Goal: Connect with others: Connect with others

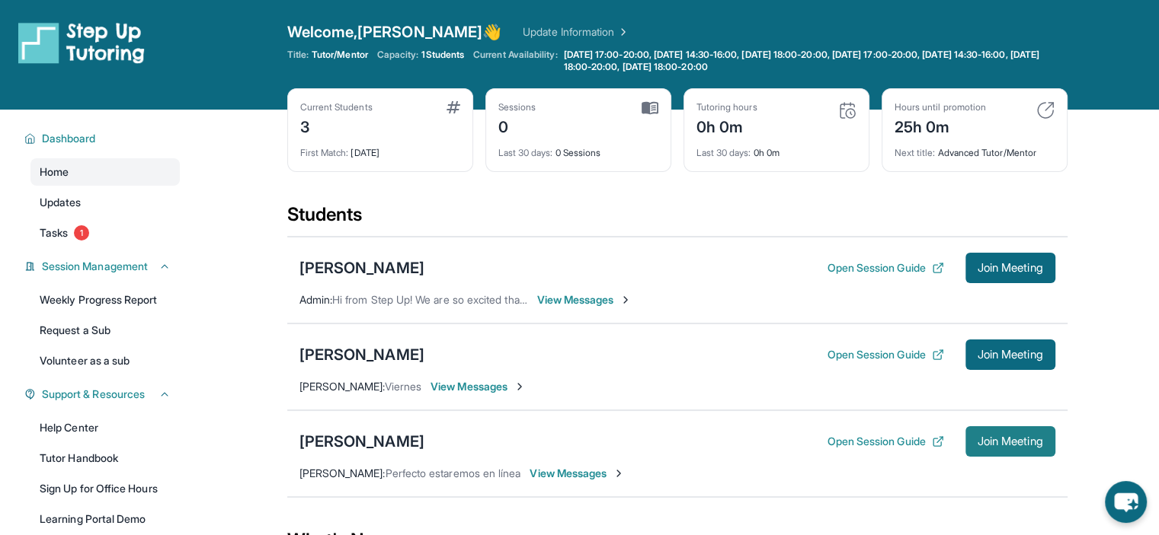
click at [1012, 440] on span "Join Meeting" at bounding box center [1010, 441] width 66 height 9
click at [353, 433] on div "[PERSON_NAME]" at bounding box center [361, 441] width 125 height 21
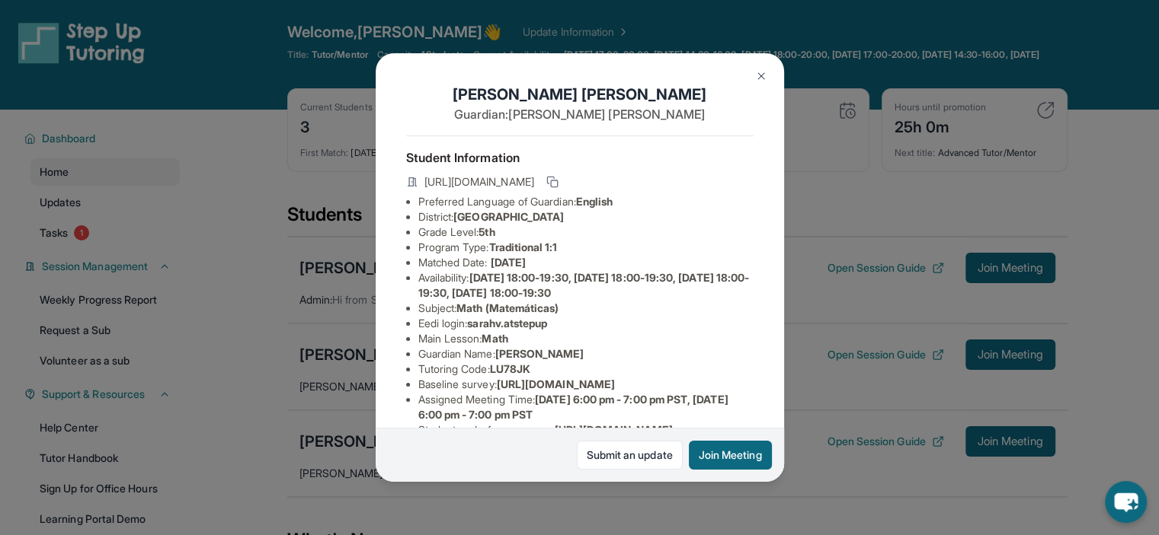
click at [865, 438] on div "[PERSON_NAME] Guardian: [PERSON_NAME] Student Information [URL][DOMAIN_NAME] Pr…" at bounding box center [579, 267] width 1159 height 535
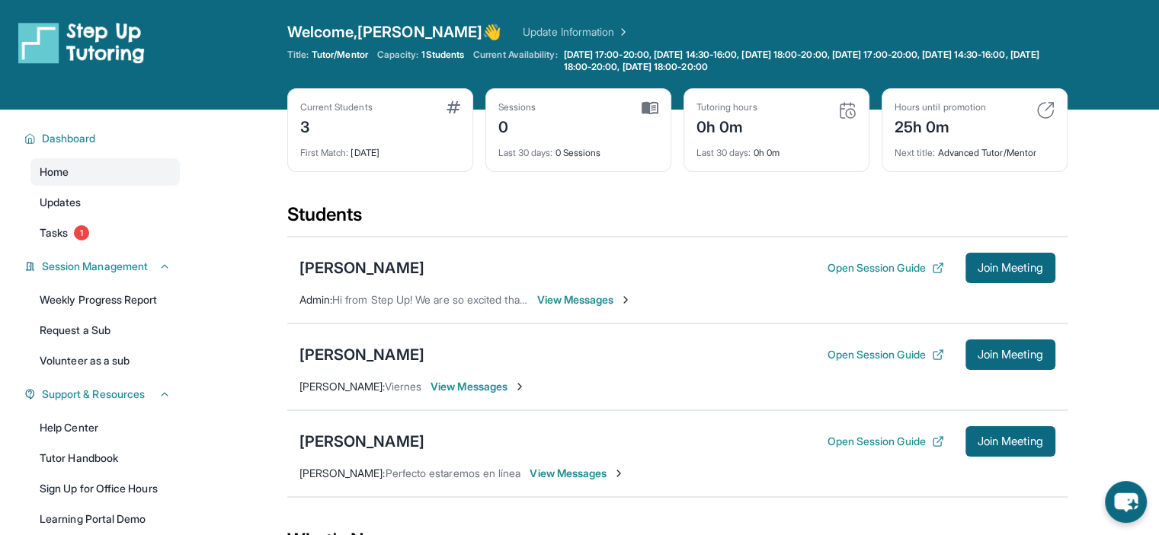
click at [865, 438] on button "Open Session Guide" at bounding box center [884, 441] width 117 height 15
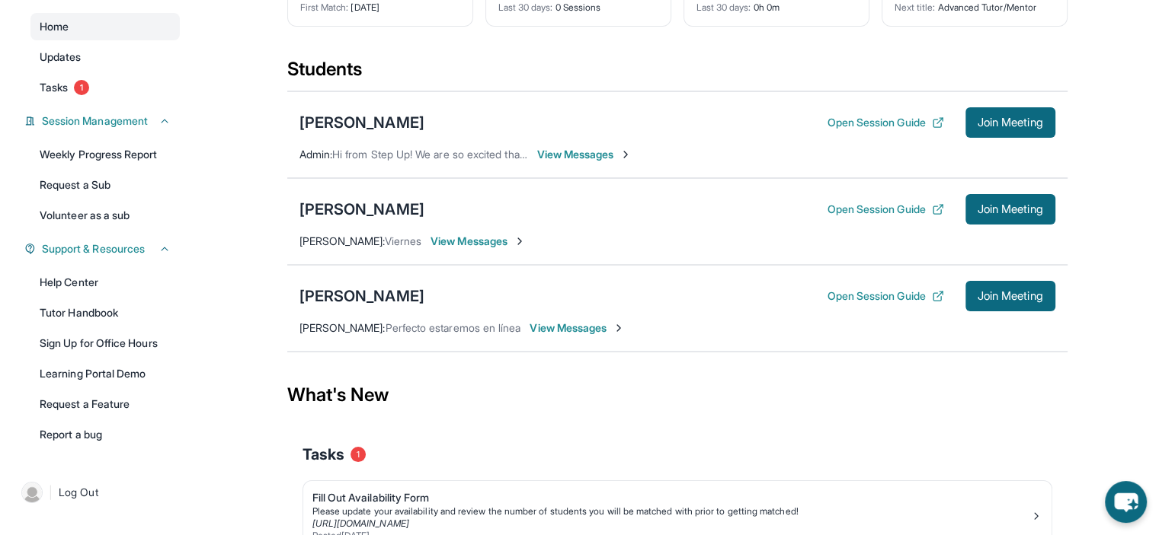
scroll to position [146, 0]
click at [855, 290] on button "Open Session Guide" at bounding box center [884, 295] width 117 height 15
click at [345, 328] on span "[PERSON_NAME] :" at bounding box center [342, 327] width 86 height 13
click at [570, 329] on span "View Messages" at bounding box center [576, 327] width 95 height 15
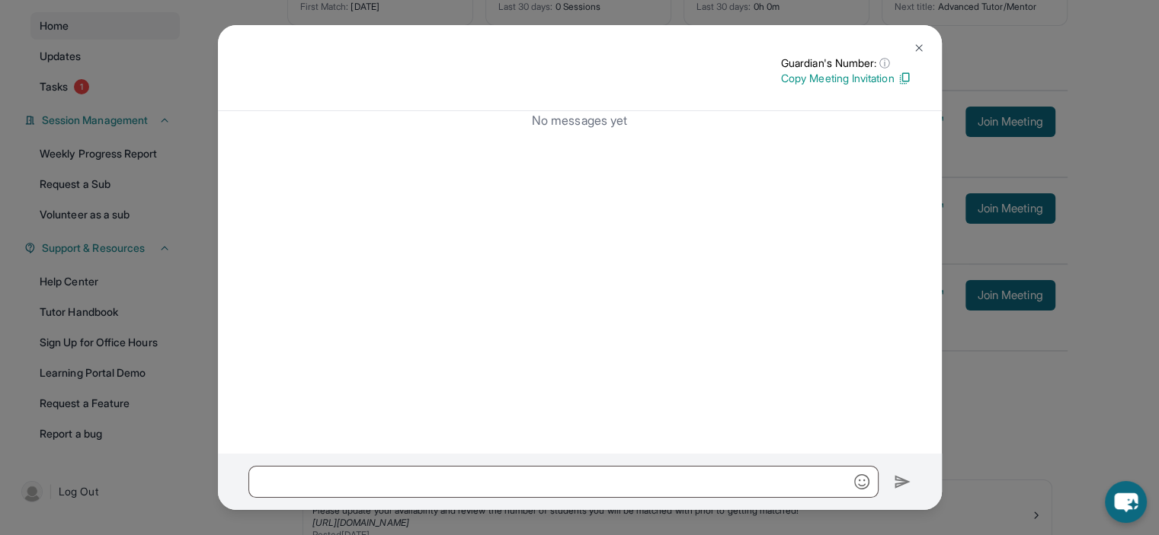
click at [925, 46] on button at bounding box center [918, 48] width 30 height 30
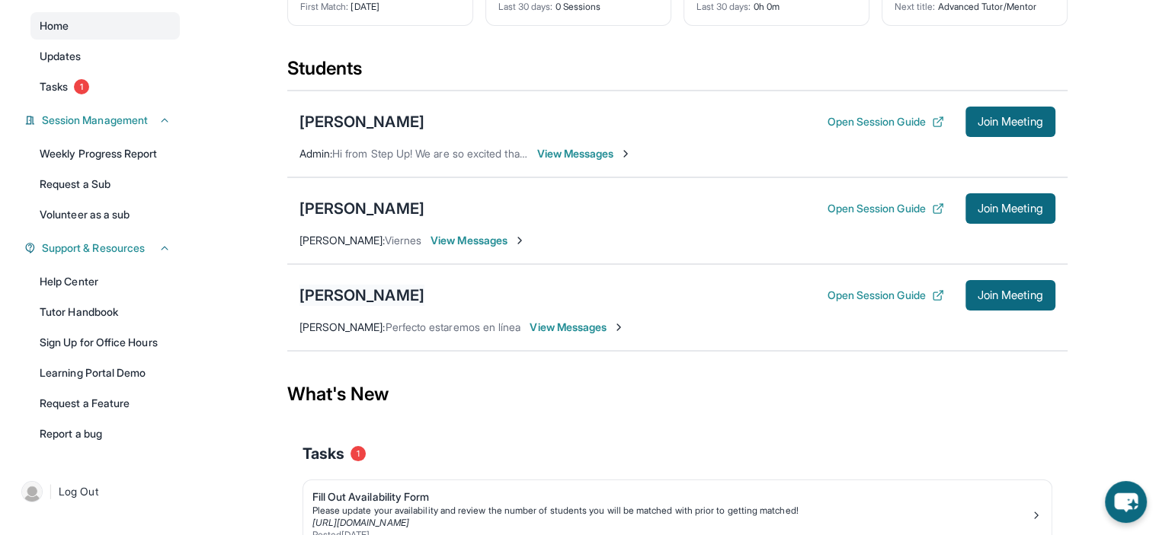
click at [331, 294] on div "[PERSON_NAME]" at bounding box center [361, 295] width 125 height 21
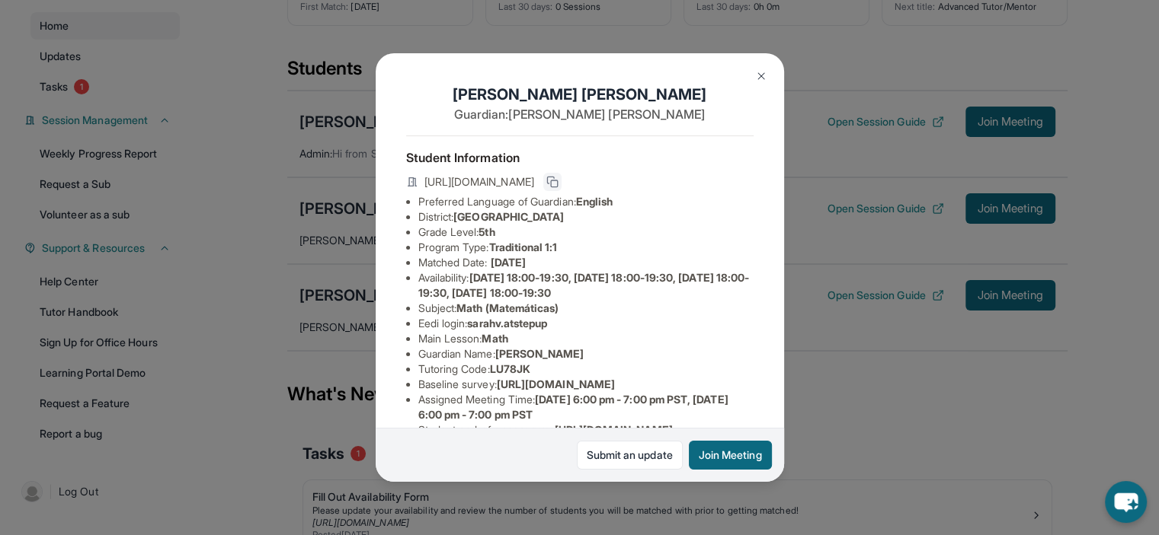
click at [558, 188] on icon at bounding box center [552, 182] width 12 height 12
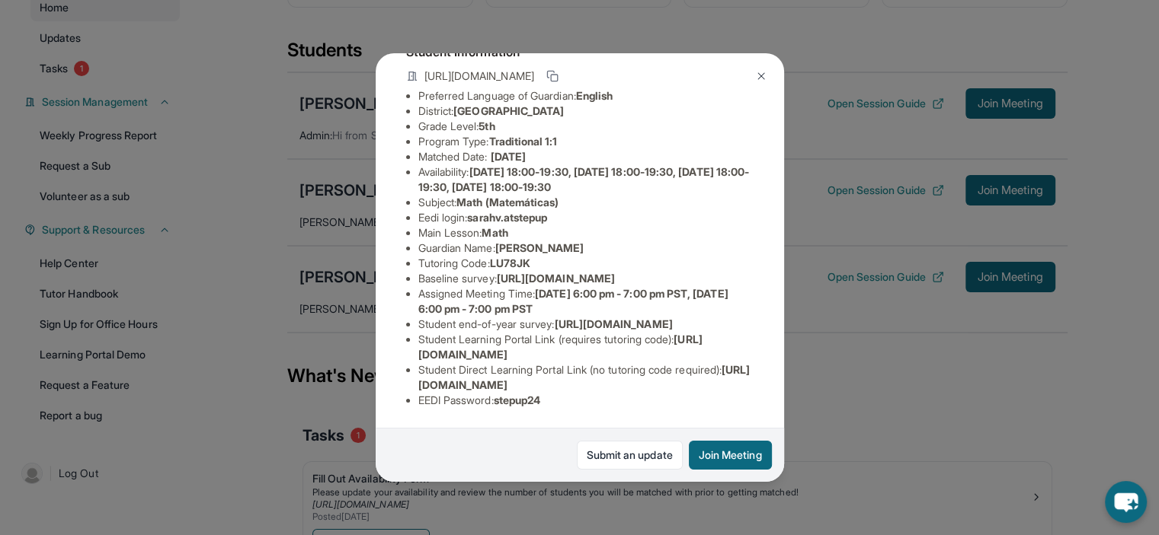
scroll to position [235, 0]
